Goal: Task Accomplishment & Management: Manage account settings

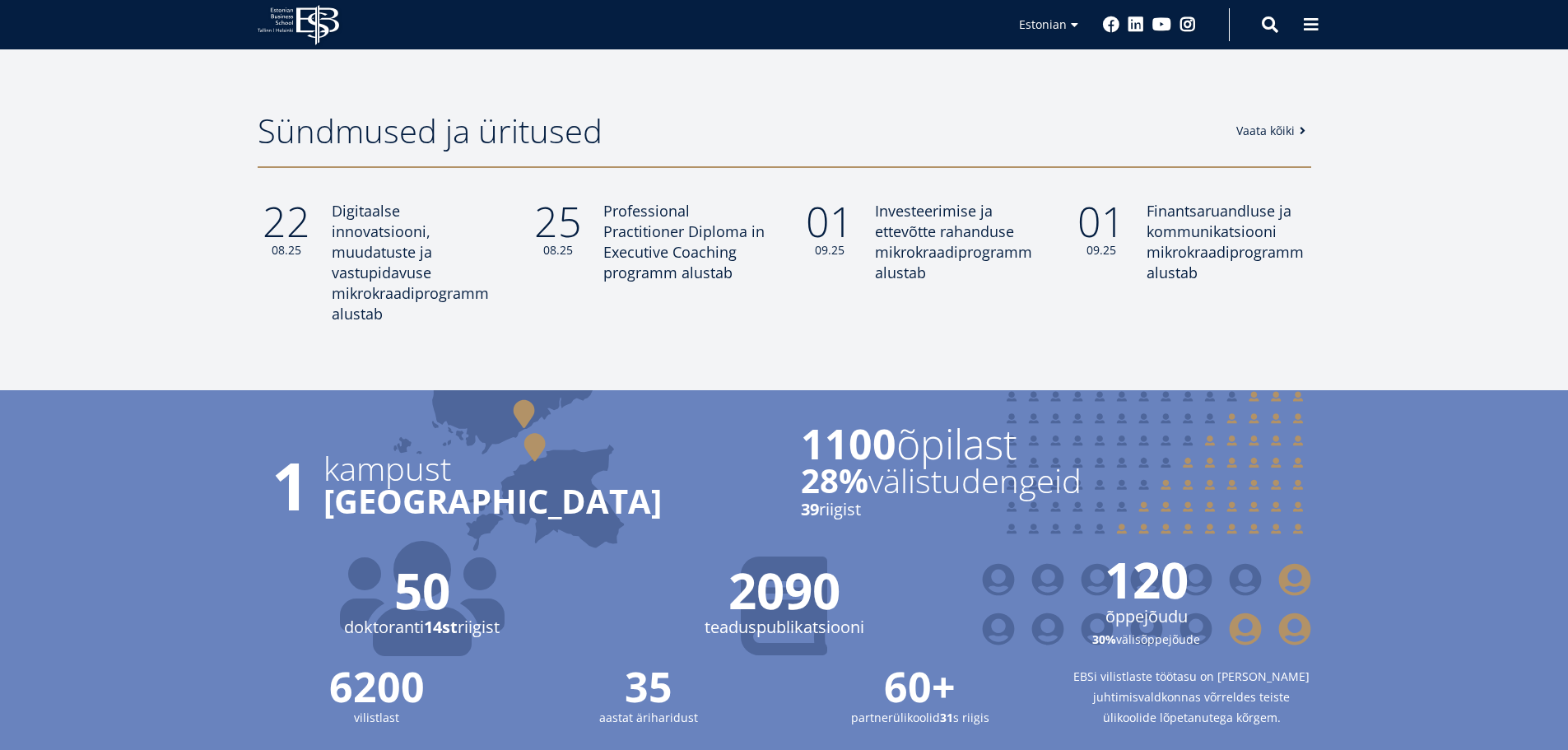
scroll to position [1316, 0]
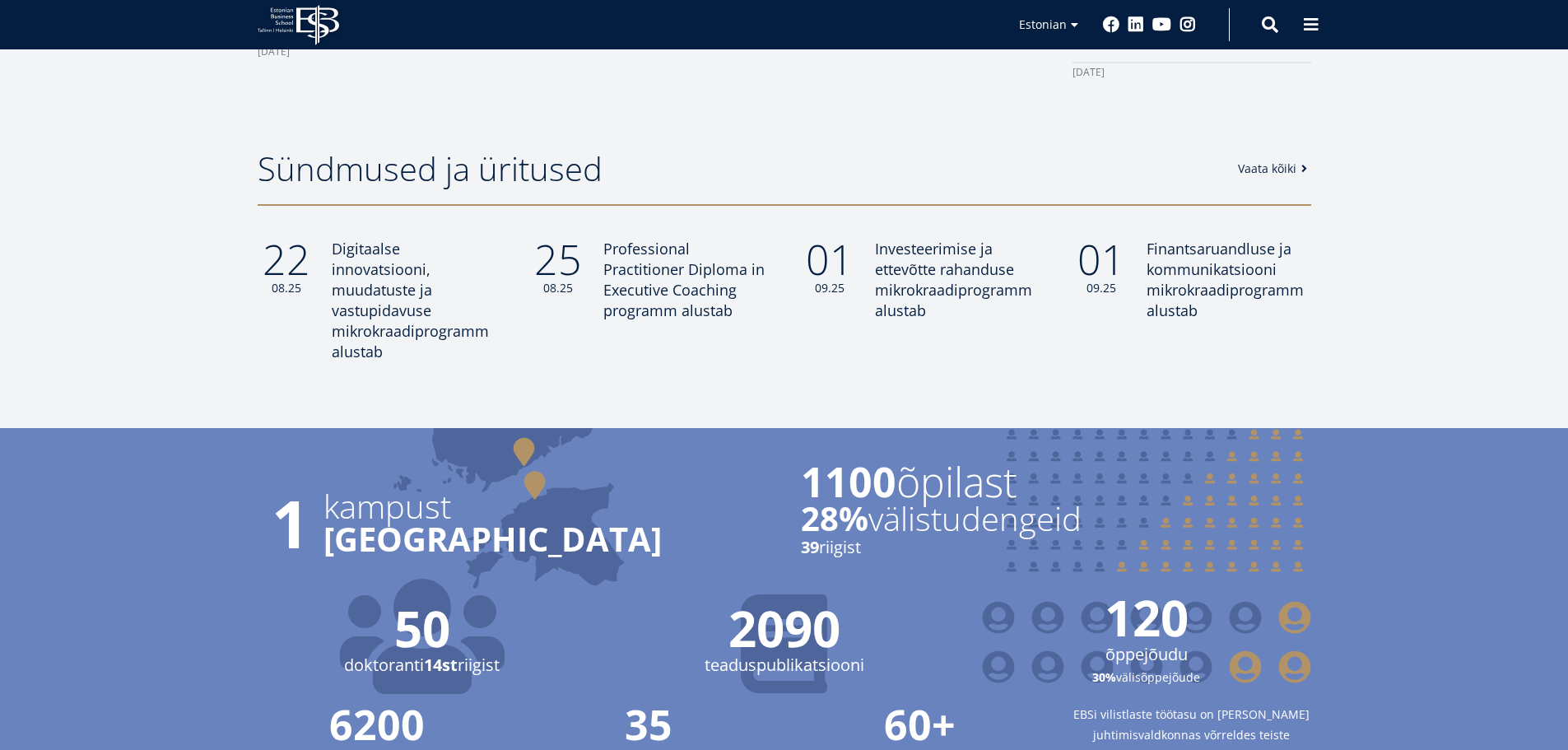
click at [1283, 169] on link "Vaata kõiki" at bounding box center [1276, 168] width 75 height 17
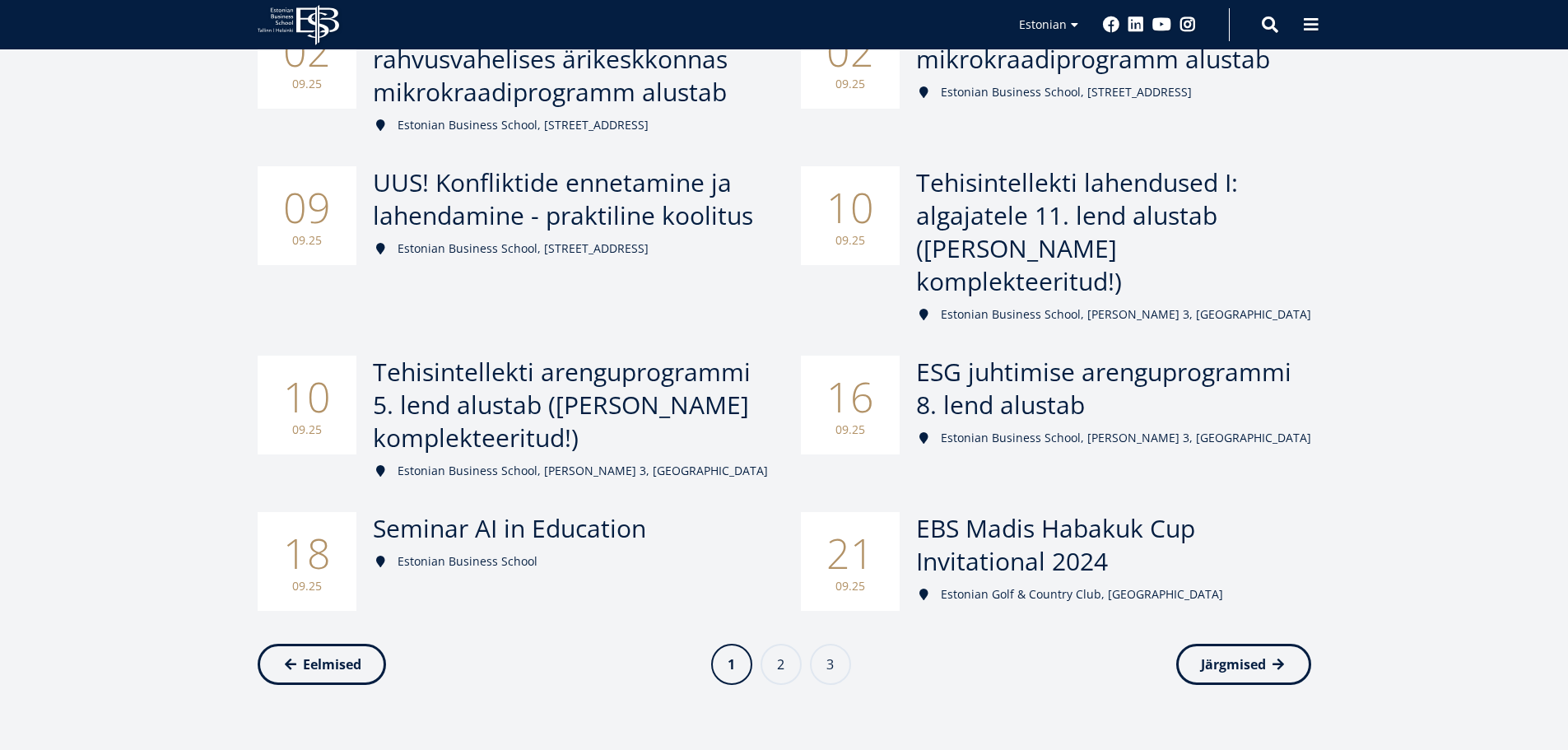
scroll to position [659, 0]
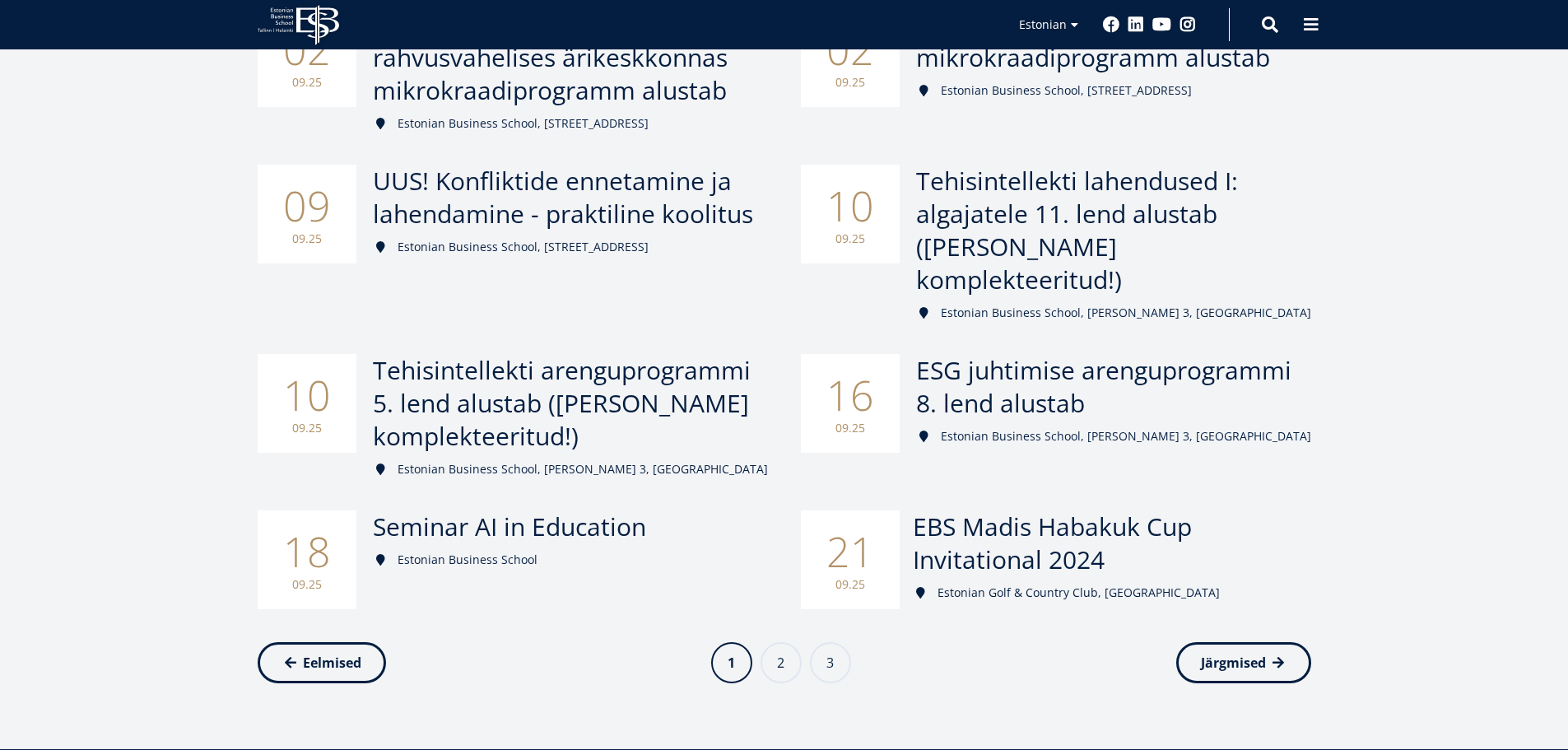
click at [946, 510] on span "EBS Madis Habakuk Cup Invitational 2024" at bounding box center [1052, 543] width 279 height 67
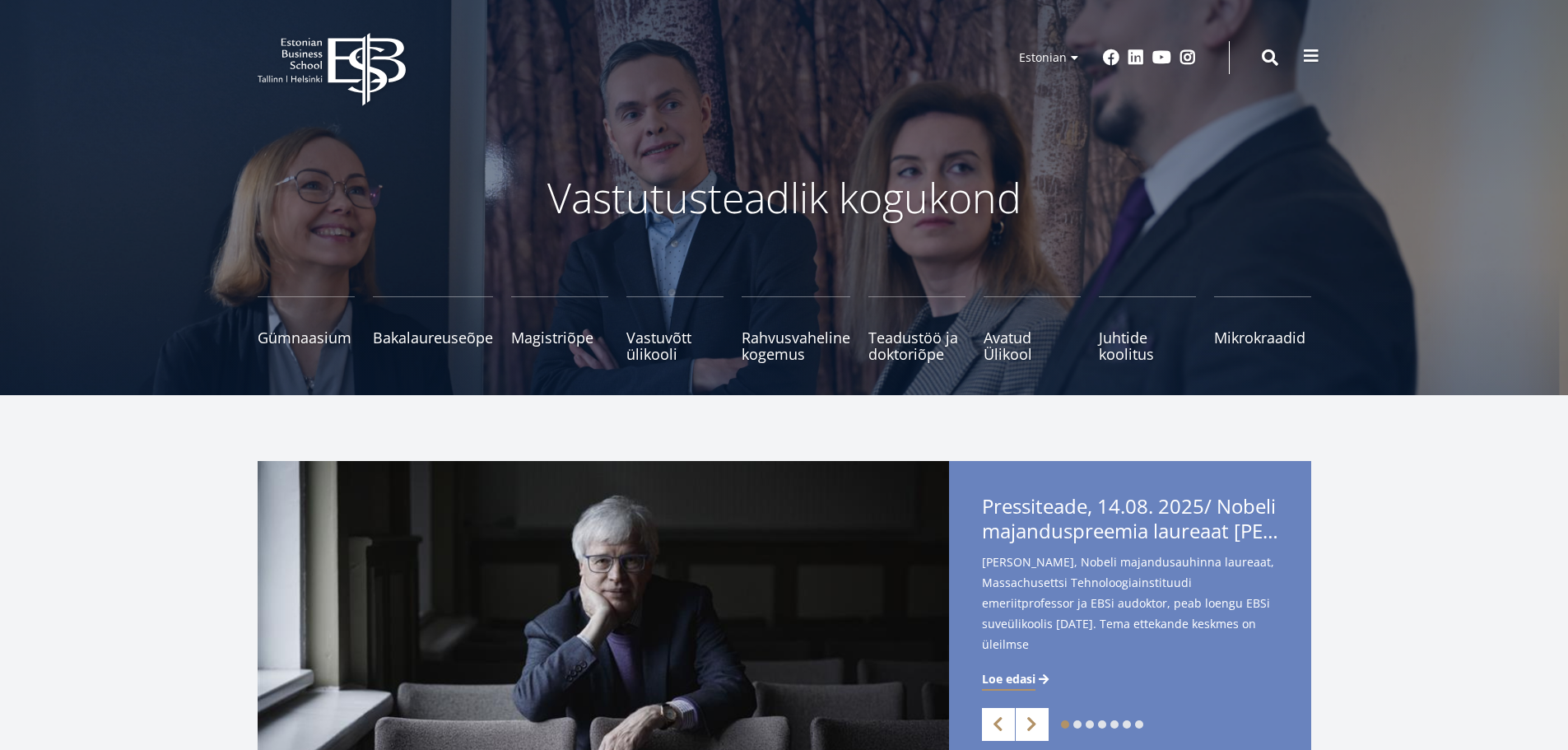
click at [1311, 62] on span at bounding box center [1310, 56] width 17 height 17
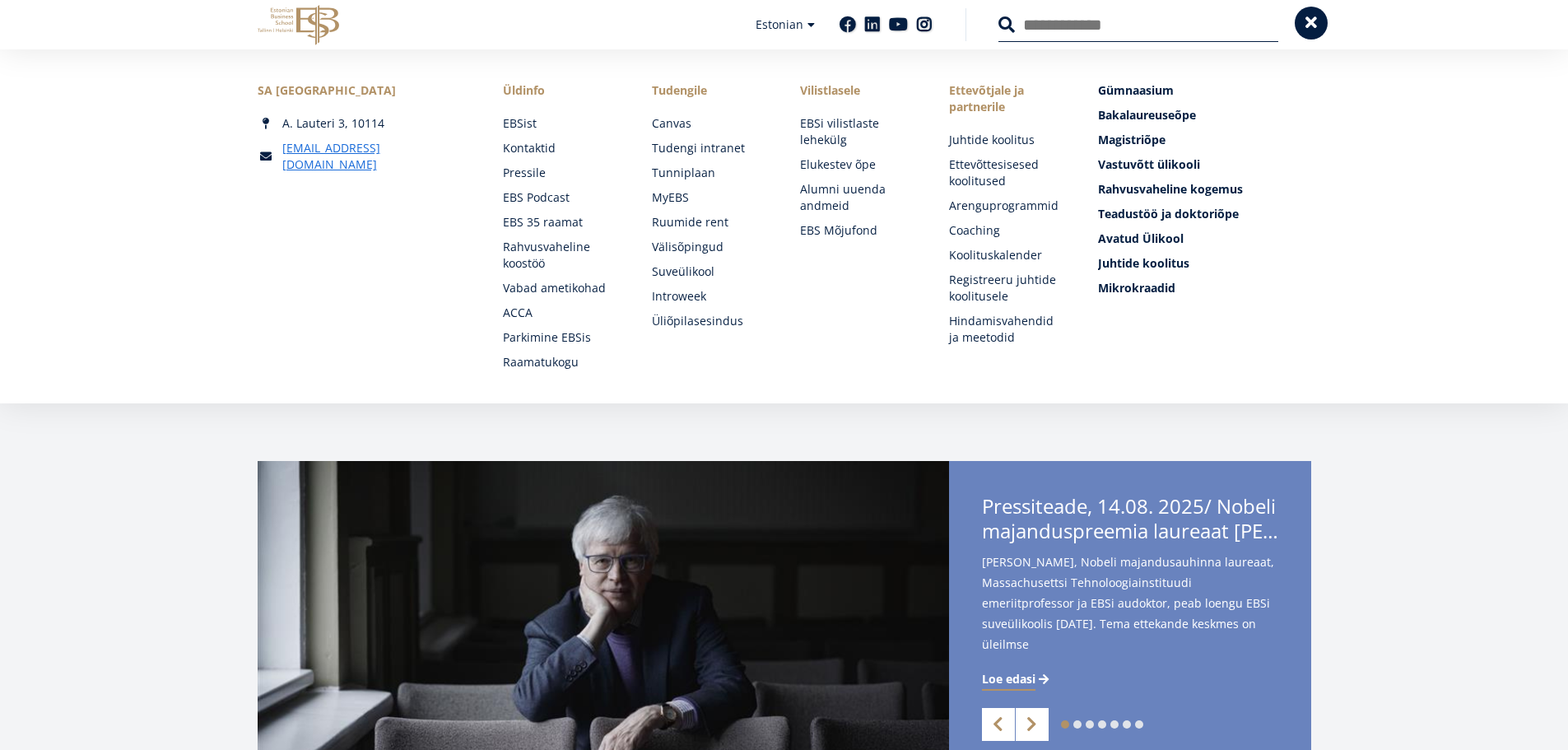
click at [1311, 62] on div "SA Estonian Business School A. Lauteri 3, 10114 ebs@ebs.ee Social Links Faceboo…" at bounding box center [784, 226] width 1568 height 354
click at [1303, 23] on span at bounding box center [1310, 23] width 17 height 17
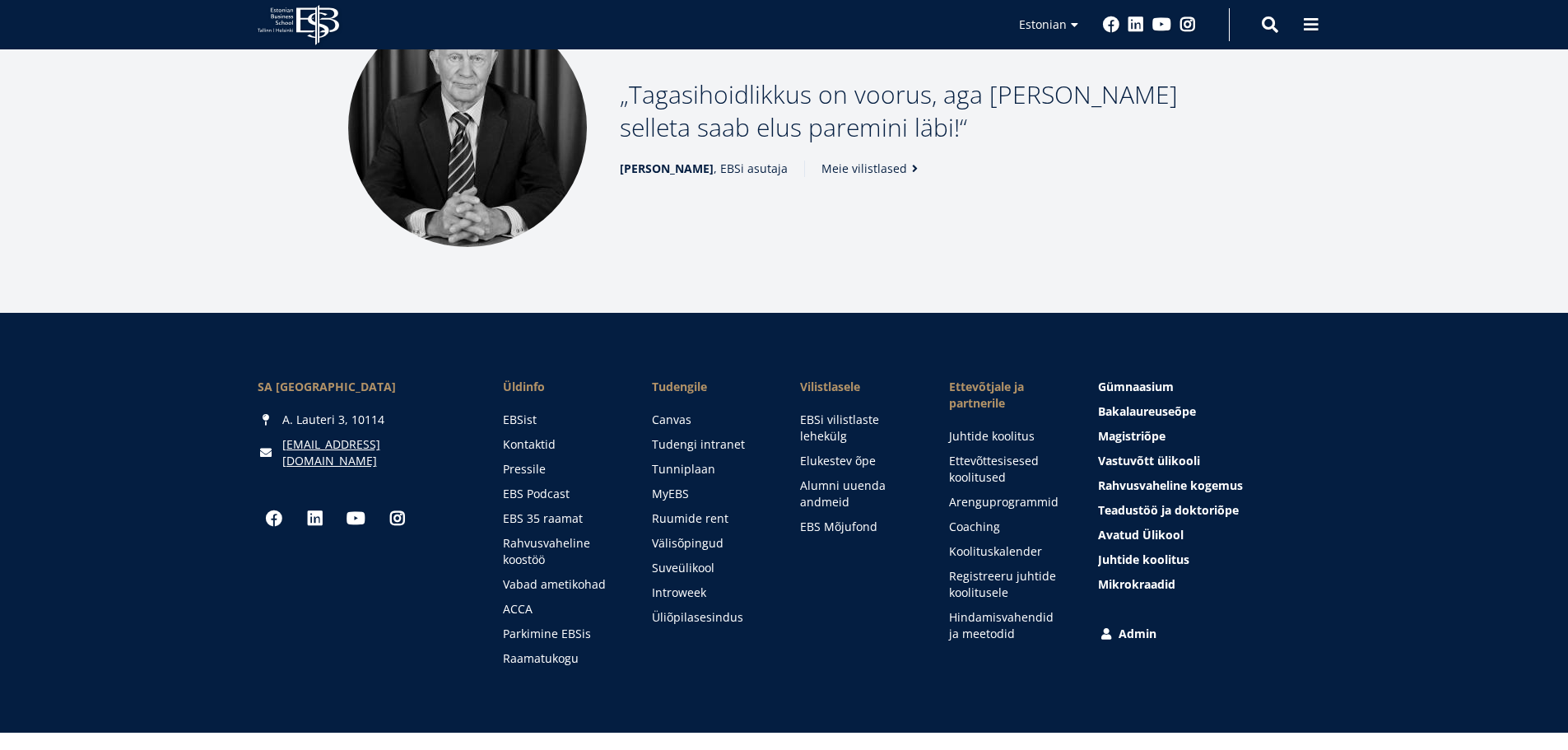
scroll to position [2271, 0]
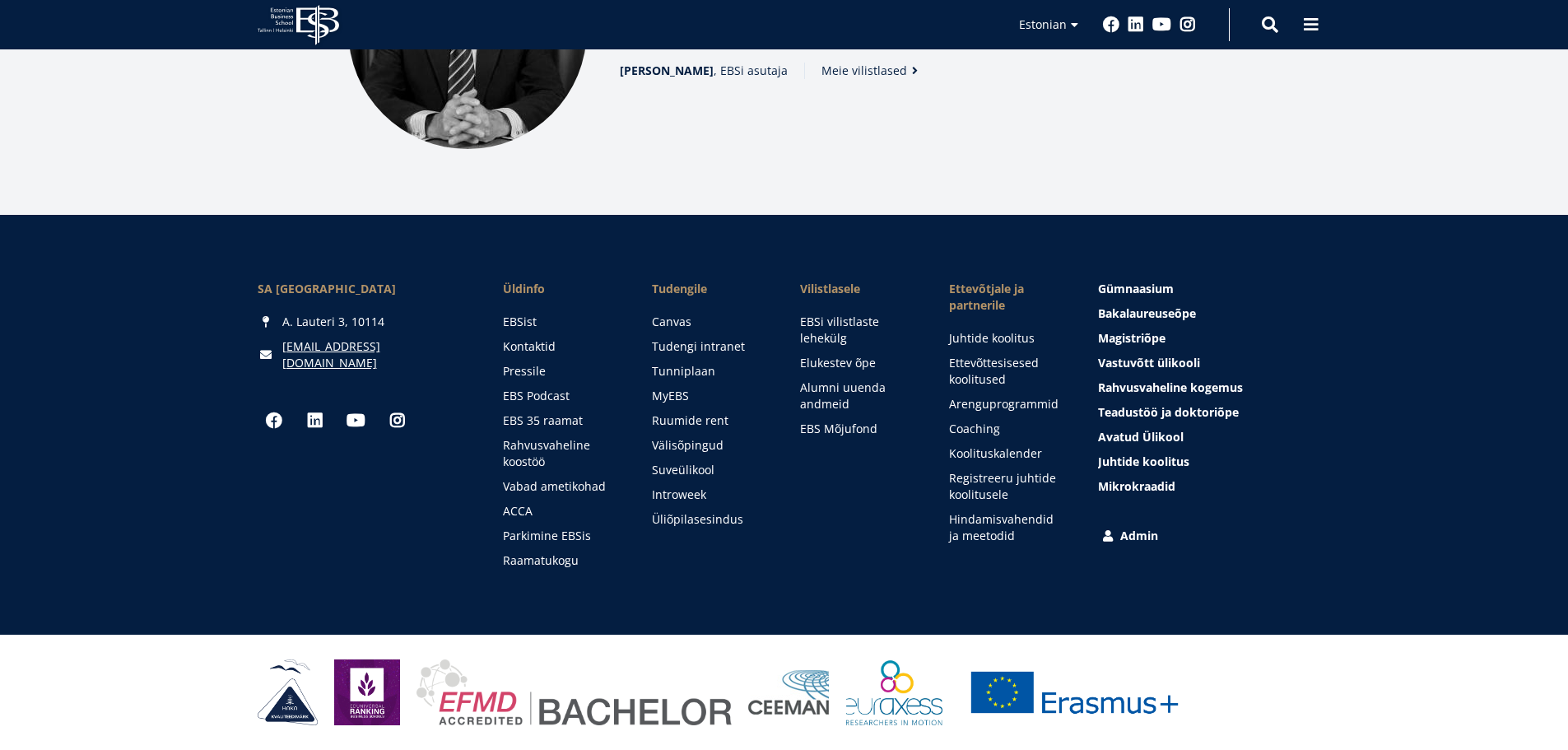
click at [1135, 537] on link "Admin" at bounding box center [1206, 535] width 212 height 17
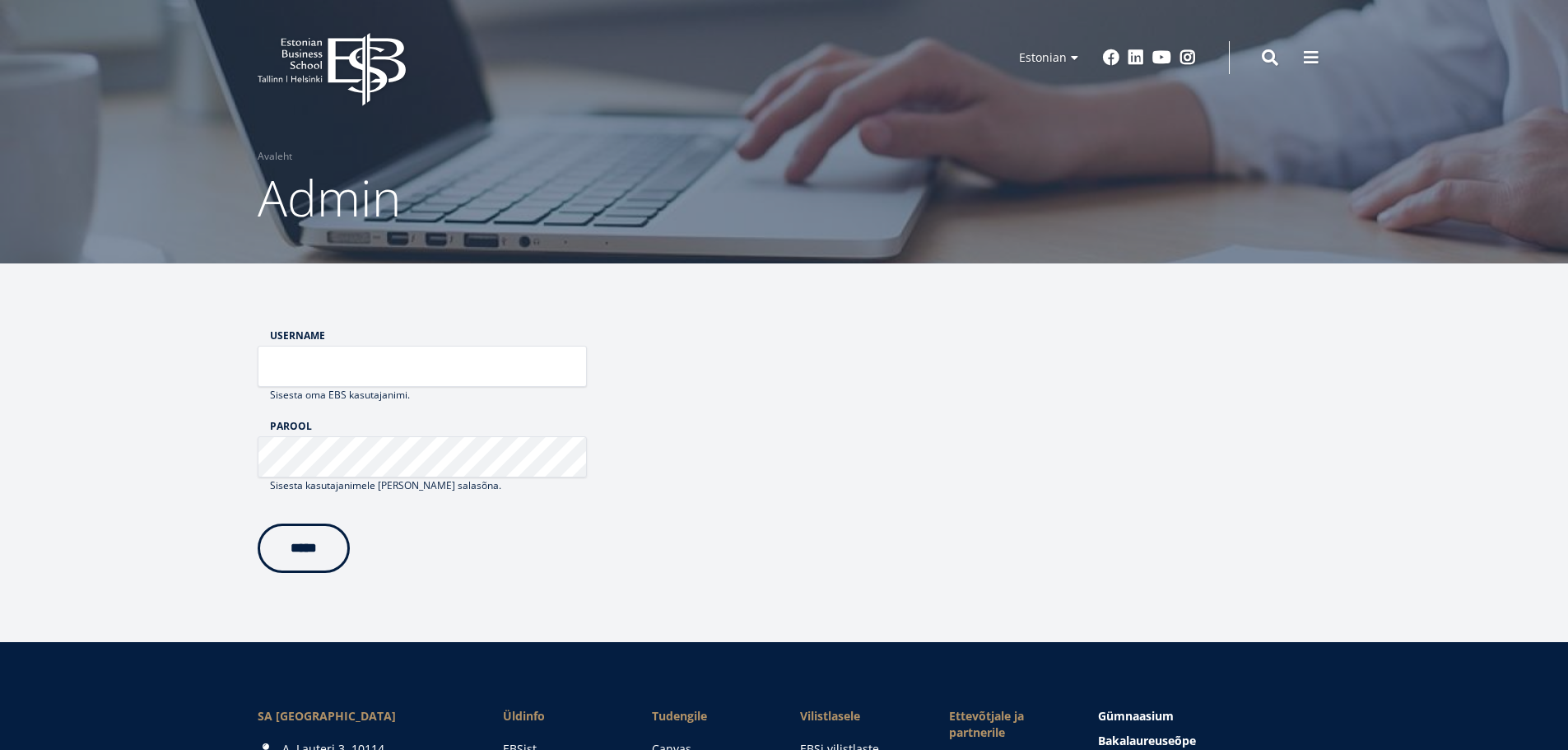
type input "*****"
click at [336, 556] on input "*****" at bounding box center [304, 548] width 92 height 50
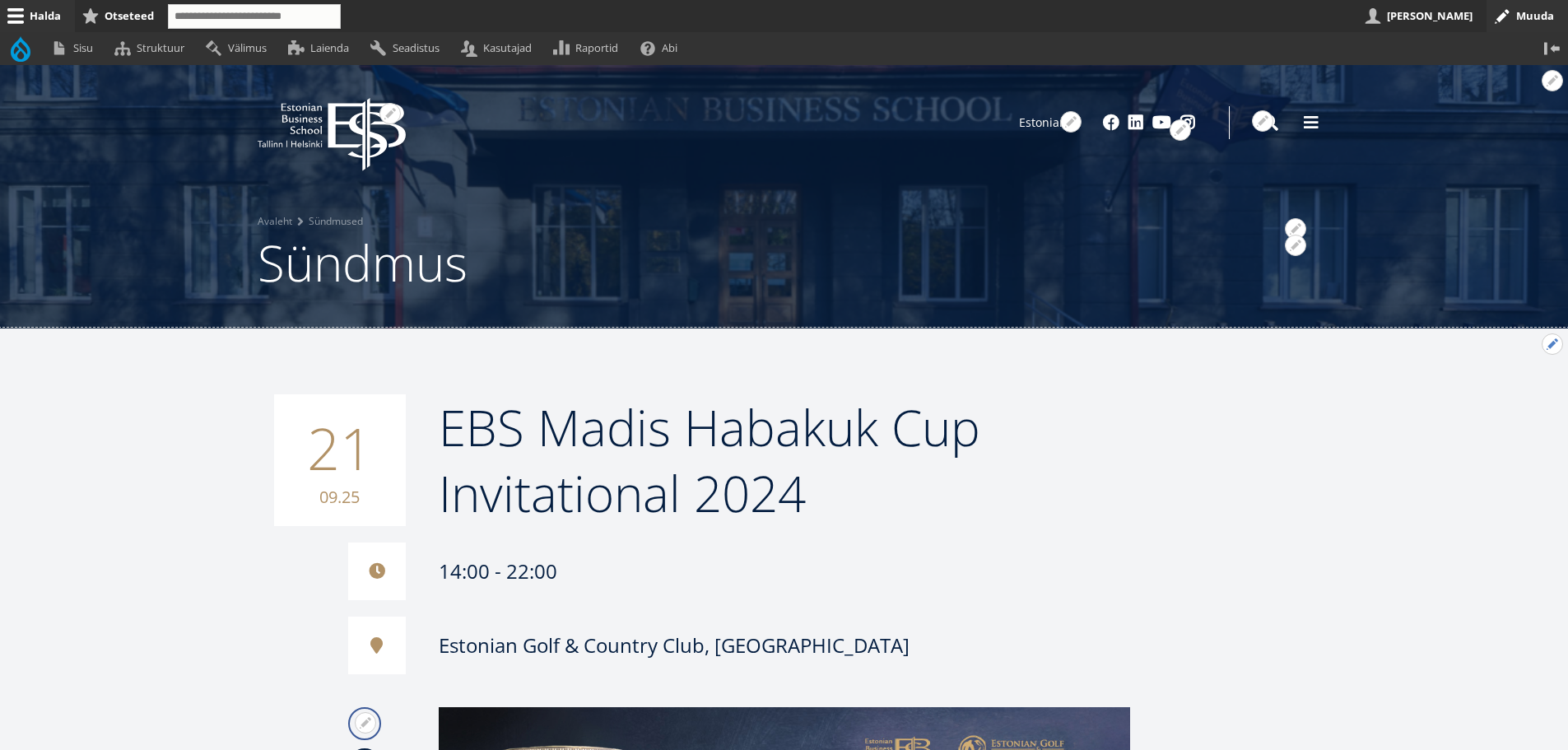
click at [1557, 340] on button "Avatud EBS Madis Habakuk Cup Invitational 2024 seaded" at bounding box center [1552, 344] width 22 height 22
click at [1512, 391] on link "Muuda" at bounding box center [1524, 389] width 75 height 17
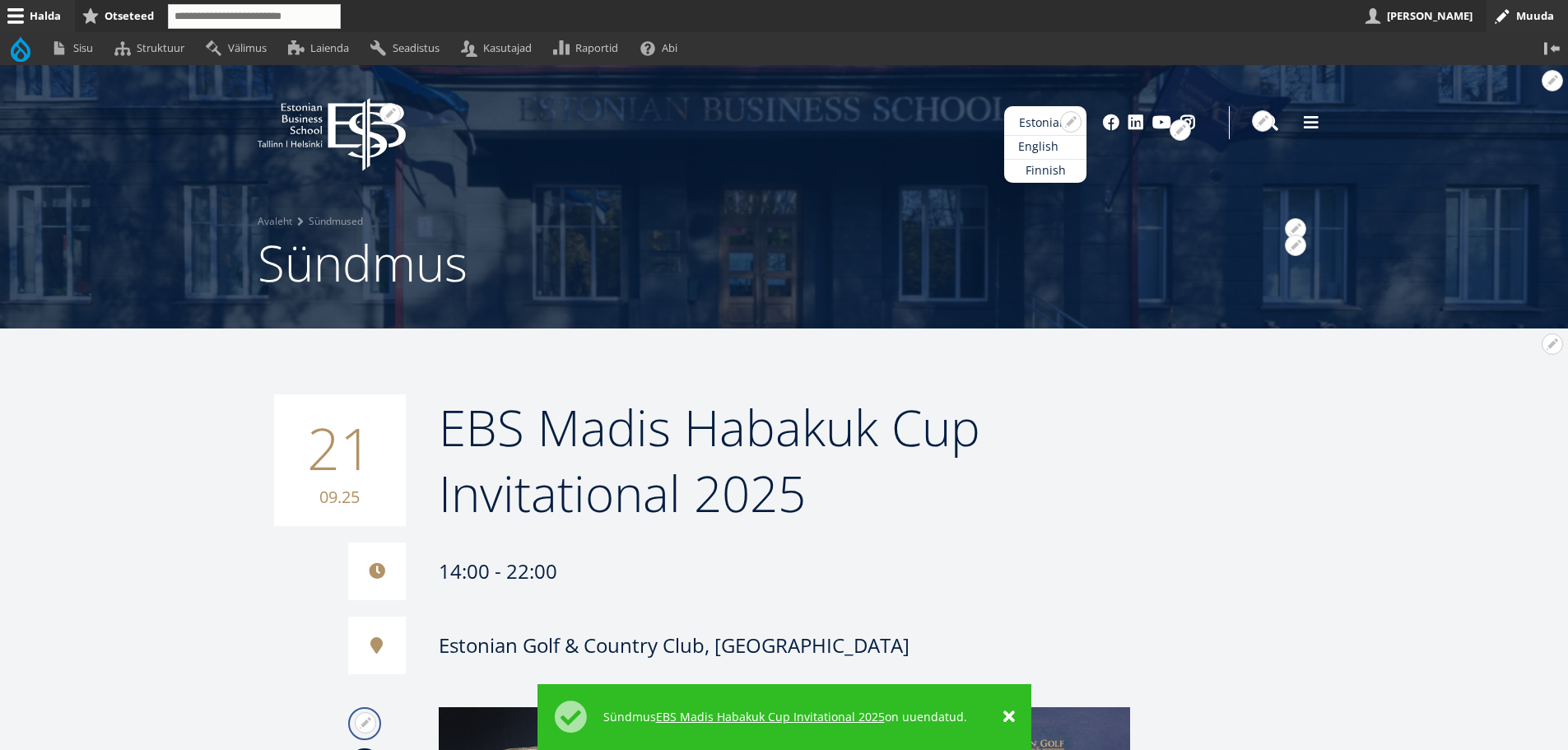
click at [1039, 144] on link "English" at bounding box center [1045, 146] width 83 height 23
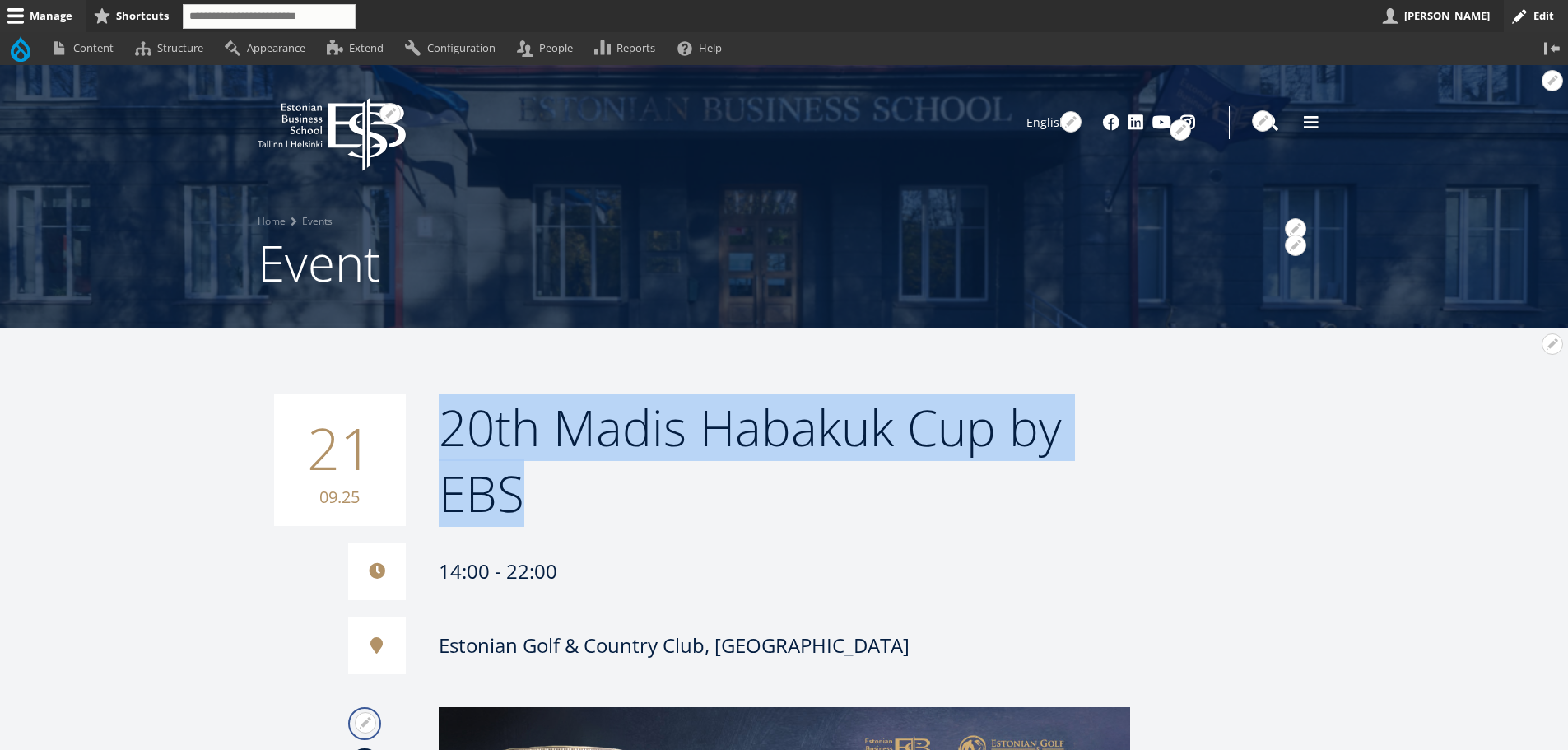
drag, startPoint x: 495, startPoint y: 478, endPoint x: 450, endPoint y: 438, distance: 60.2
click at [450, 438] on h2 "20th Madis Habakuk Cup by EBS" at bounding box center [784, 459] width 692 height 131
copy span "20th Madis Habakuk Cup by EBS"
click at [1041, 147] on link "Estonian" at bounding box center [1045, 146] width 83 height 23
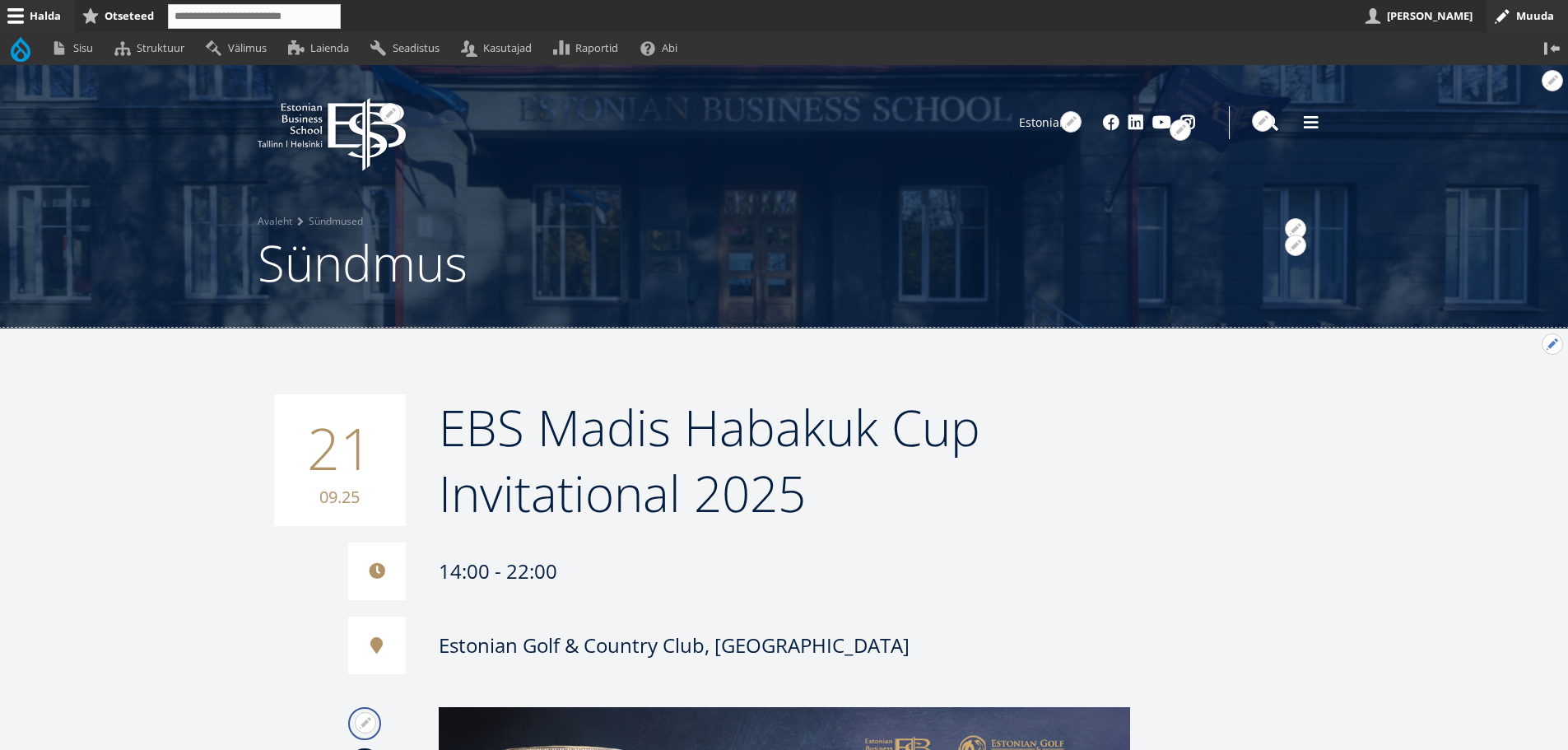
click at [1550, 343] on button "Avatud EBS Madis Habakuk Cup Invitational 2025 seaded" at bounding box center [1552, 344] width 22 height 22
click at [1518, 391] on link "Muuda" at bounding box center [1524, 389] width 75 height 17
